Goal: Information Seeking & Learning: Compare options

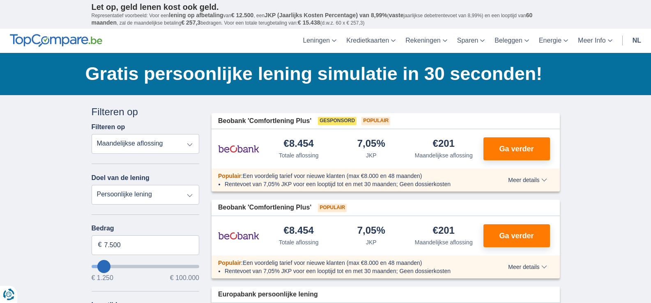
drag, startPoint x: 0, startPoint y: 0, endPoint x: 175, endPoint y: 144, distance: 226.7
click at [175, 144] on select "Totale aflossing JKP Maandelijkse aflossing" at bounding box center [146, 144] width 108 height 20
click at [92, 134] on select "Totale aflossing JKP Maandelijkse aflossing" at bounding box center [146, 144] width 108 height 20
click at [147, 192] on select "Persoonlijke lening Auto Moto / fiets Mobilhome / caravan Renovatie Energie Sch…" at bounding box center [146, 195] width 108 height 20
select select "debtConsolidation"
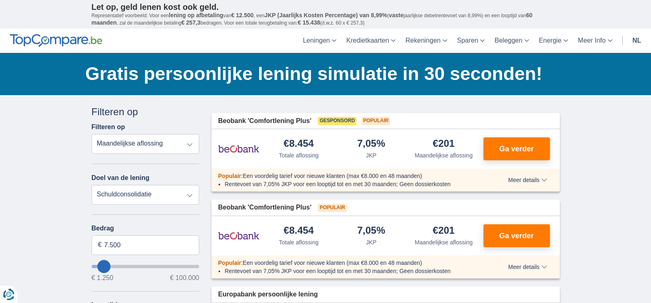
click at [92, 185] on select "Persoonlijke lening Auto Moto / fiets Mobilhome / caravan Renovatie Energie Sch…" at bounding box center [146, 195] width 108 height 20
type input "10.000"
type input "10250"
select select "48"
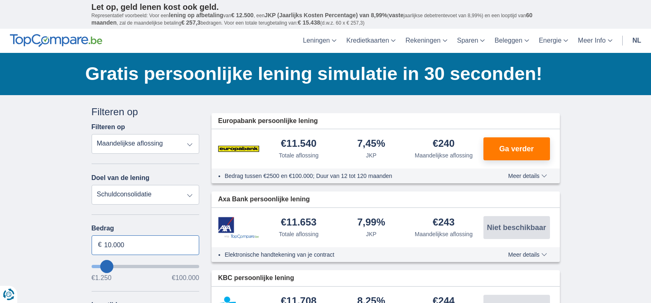
click at [117, 245] on input "10.000" at bounding box center [146, 246] width 108 height 20
type input "20.000"
type input "20250"
click at [153, 217] on div "Annuleren Filters Filteren op Filteren op Totale aflossing JKP Maandelijkse afl…" at bounding box center [146, 294] width 108 height 378
select select "84"
